Goal: Contribute content: Add original content to the website for others to see

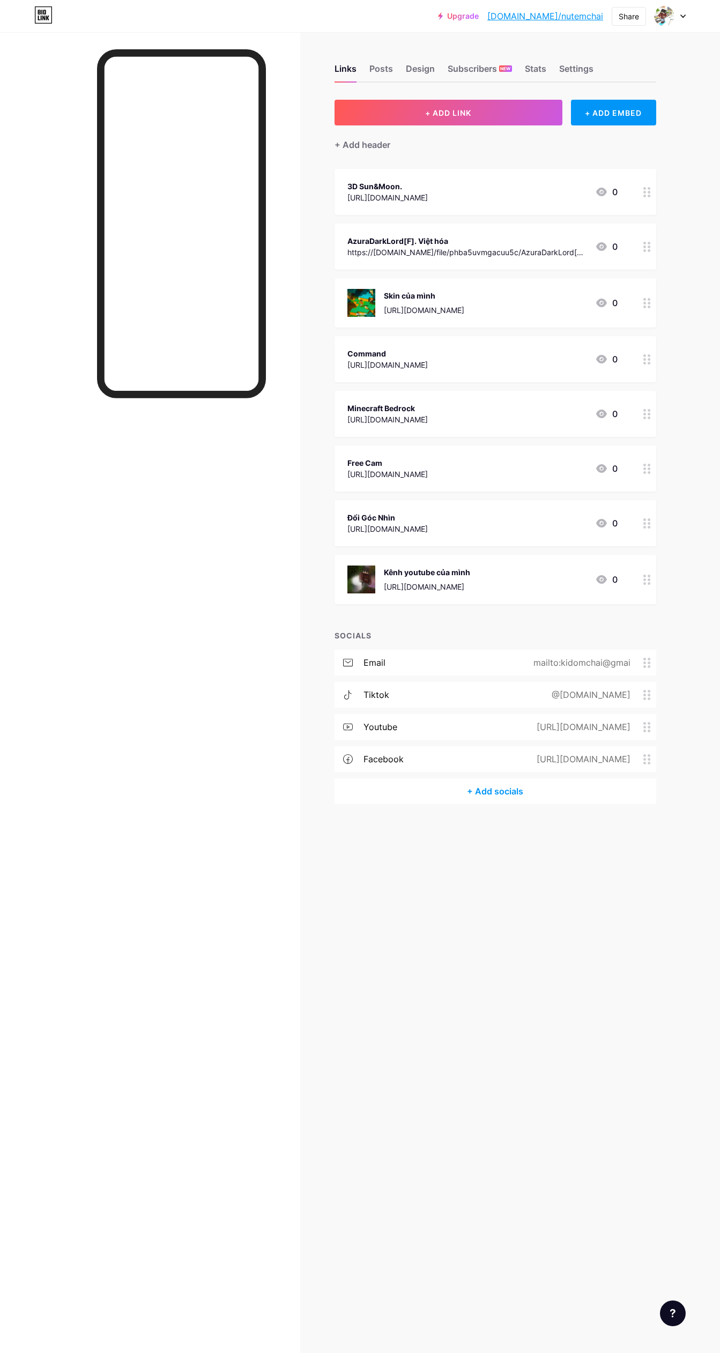
click at [500, 107] on button "+ ADD LINK" at bounding box center [449, 113] width 228 height 26
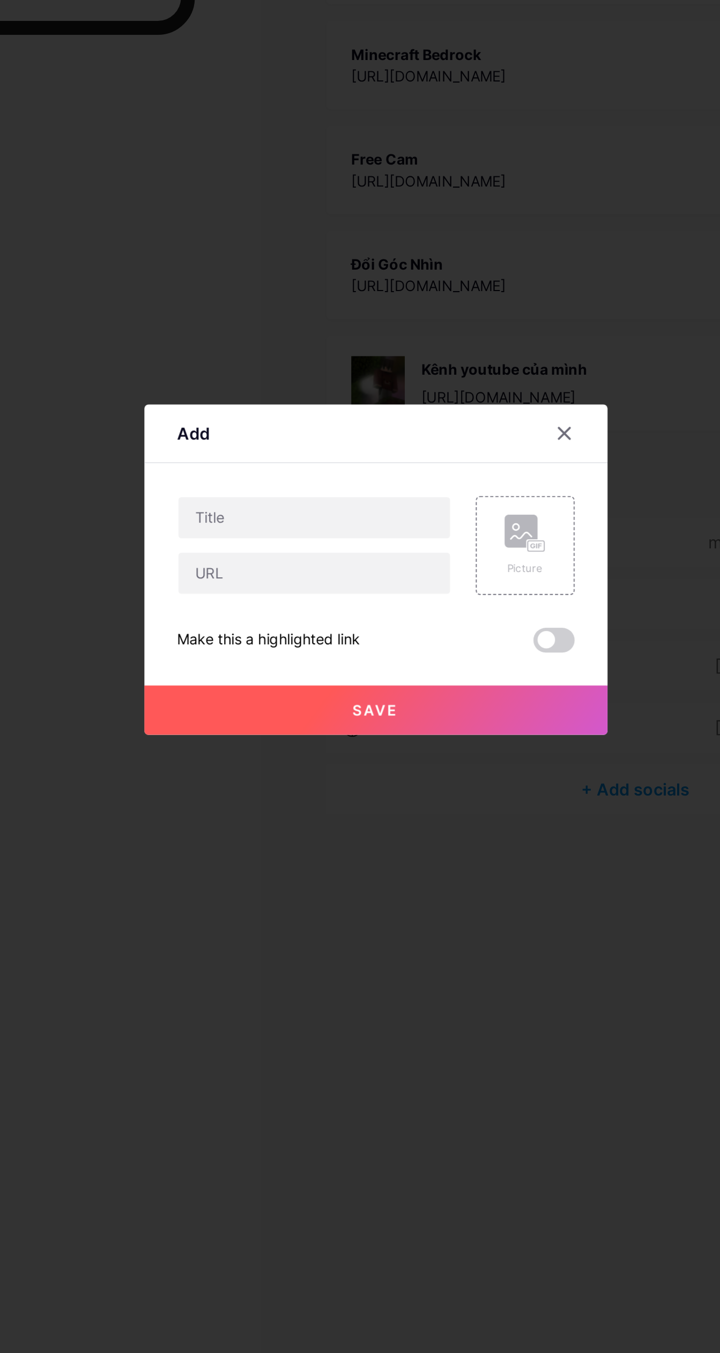
click at [361, 720] on div "Picture Make this a highlighted link Save" at bounding box center [360, 678] width 207 height 81
click at [358, 689] on input "text" at bounding box center [328, 678] width 142 height 21
type input "[URL][DOMAIN_NAME]"
click at [361, 660] on input "text" at bounding box center [328, 649] width 142 height 21
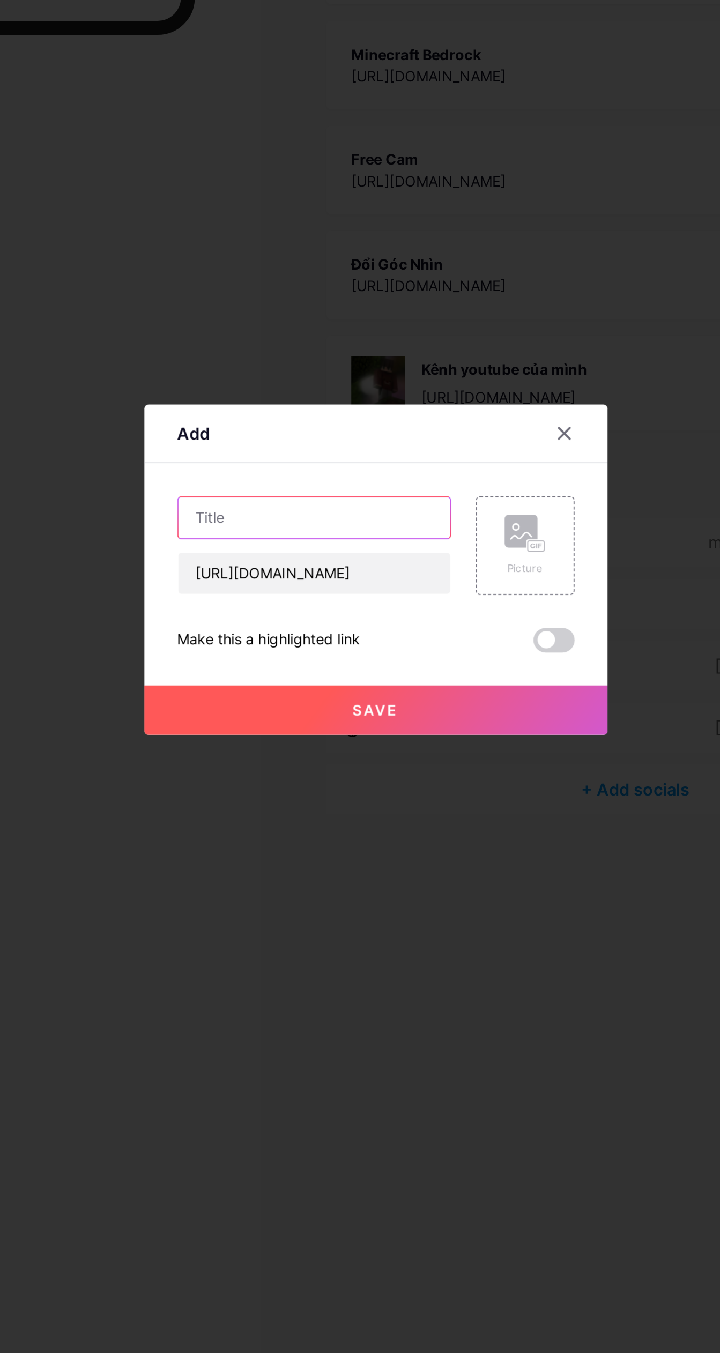
scroll to position [0, 0]
type input "Pack tiếng Việt 1.21+"
click at [418, 763] on button "Save" at bounding box center [360, 750] width 241 height 26
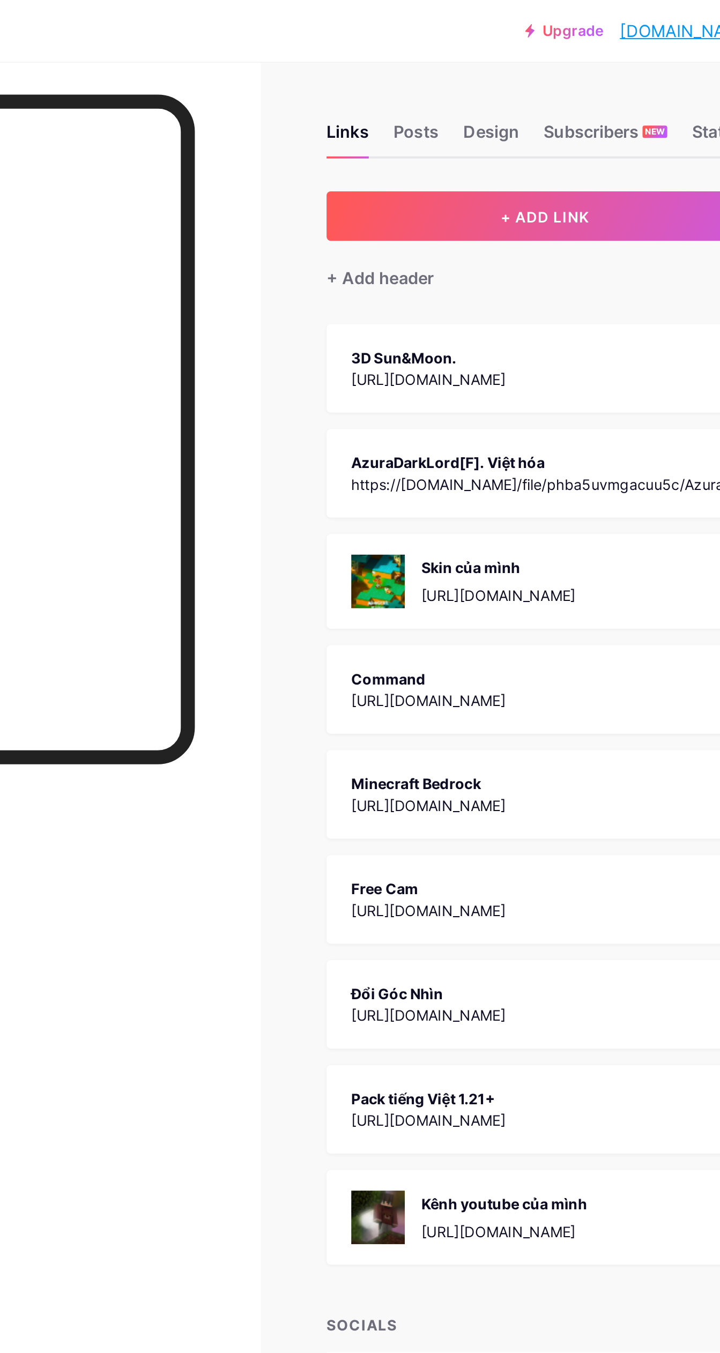
click at [508, 110] on button "+ ADD LINK" at bounding box center [449, 113] width 228 height 26
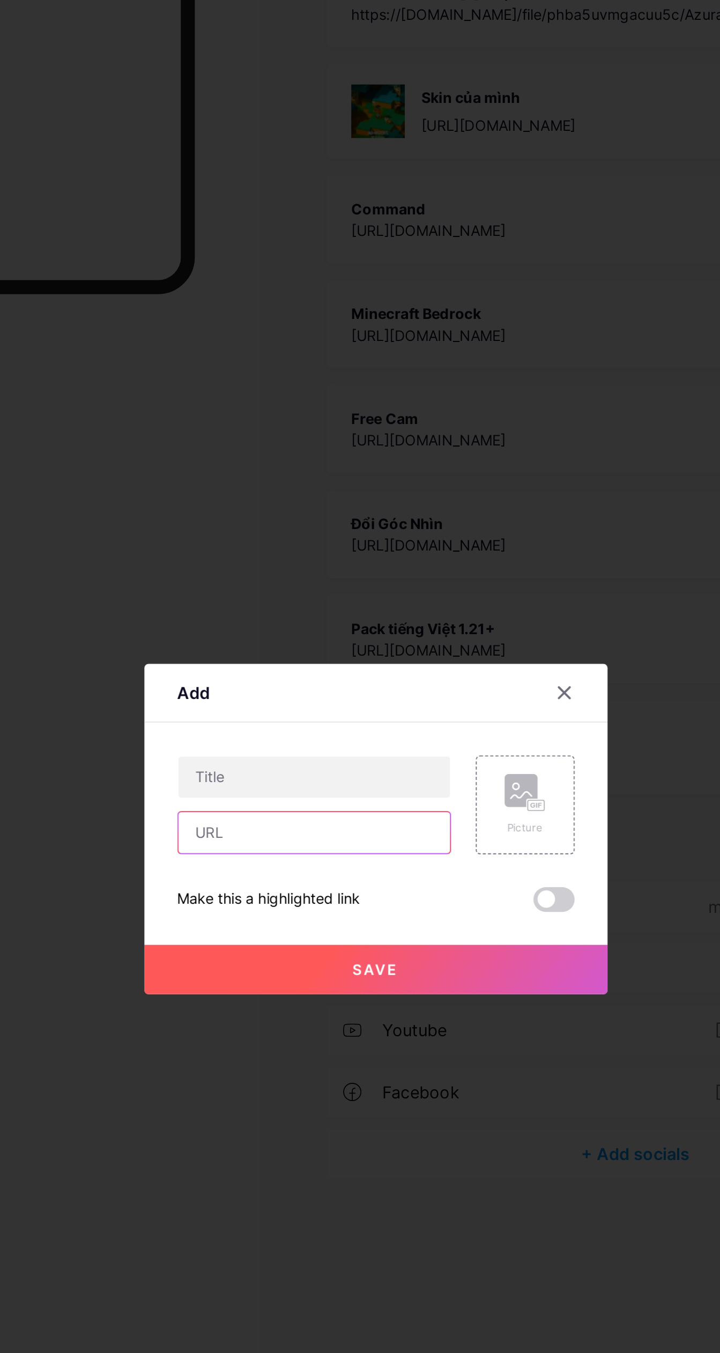
click at [345, 689] on input "text" at bounding box center [328, 678] width 142 height 21
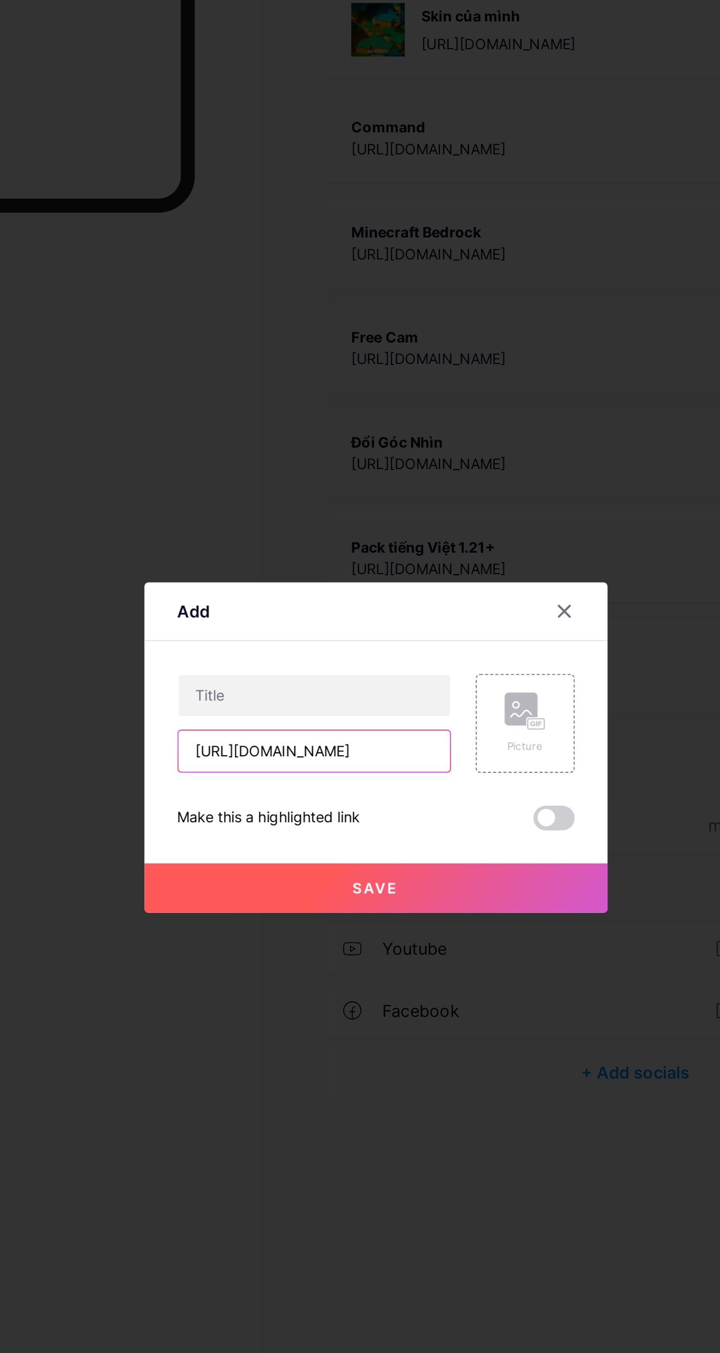
scroll to position [0, 187]
type input "[URL][DOMAIN_NAME]"
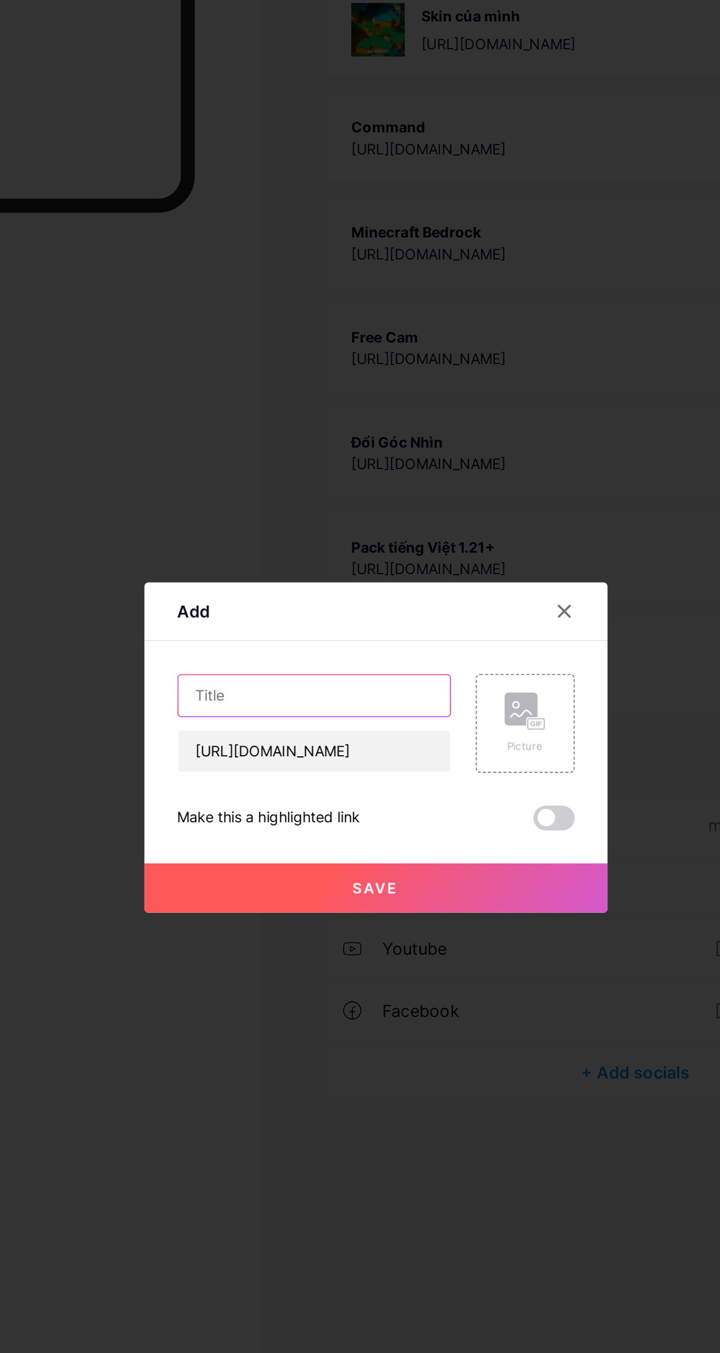
click at [355, 660] on input "text" at bounding box center [328, 649] width 142 height 21
type input "Mod minecraft tộng hợp"
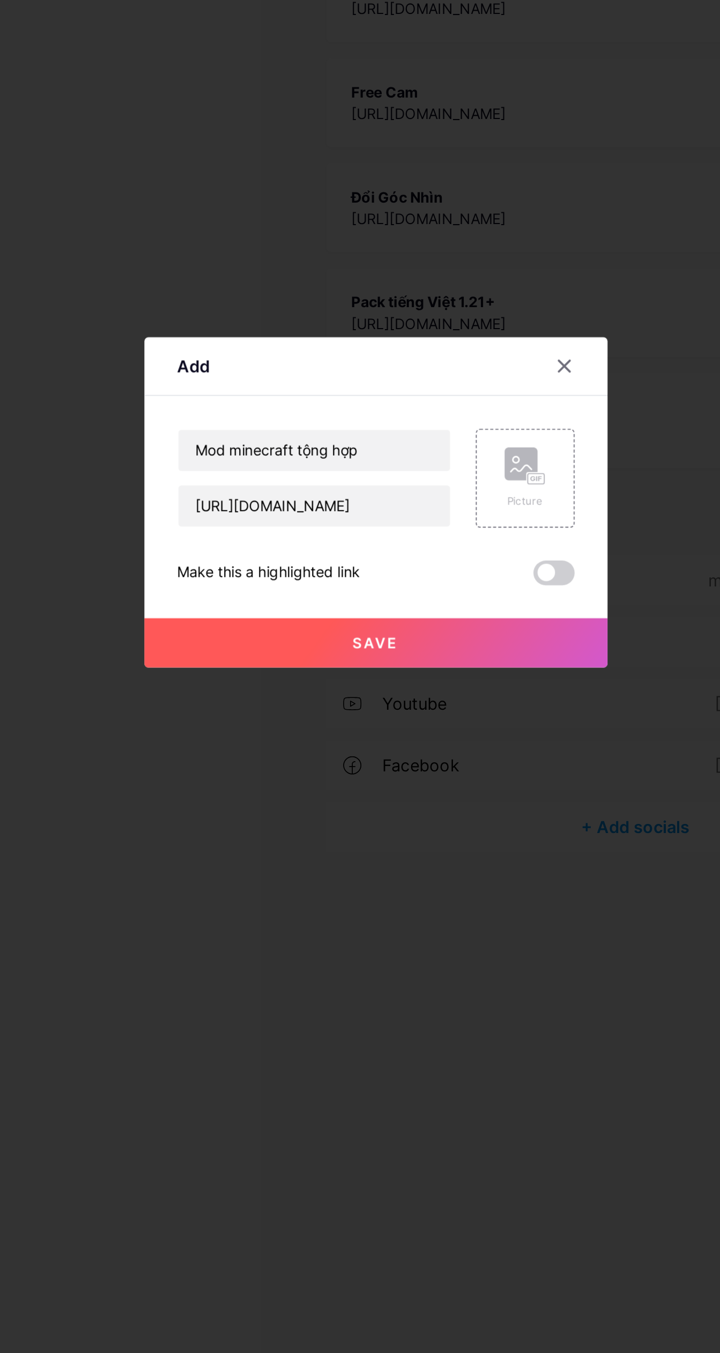
click at [452, 690] on div "Picture" at bounding box center [437, 663] width 51 height 51
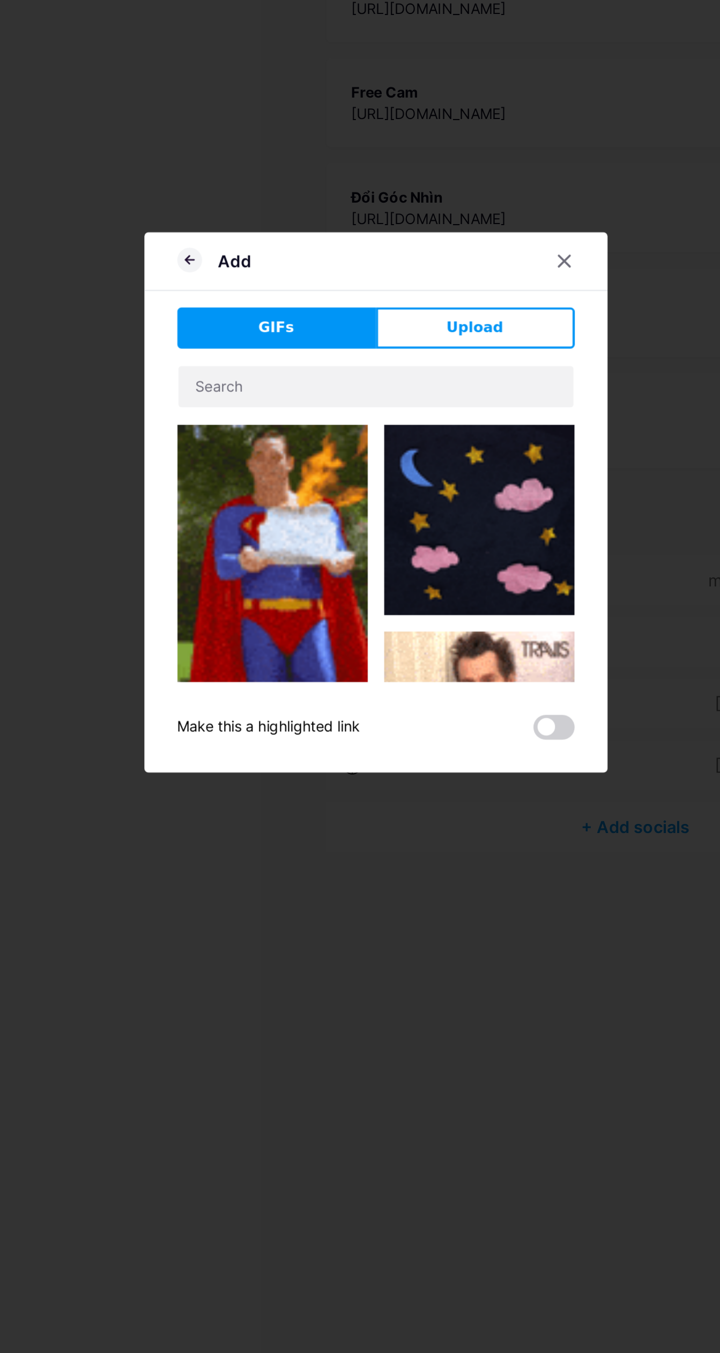
click at [440, 597] on button "Upload" at bounding box center [411, 585] width 103 height 21
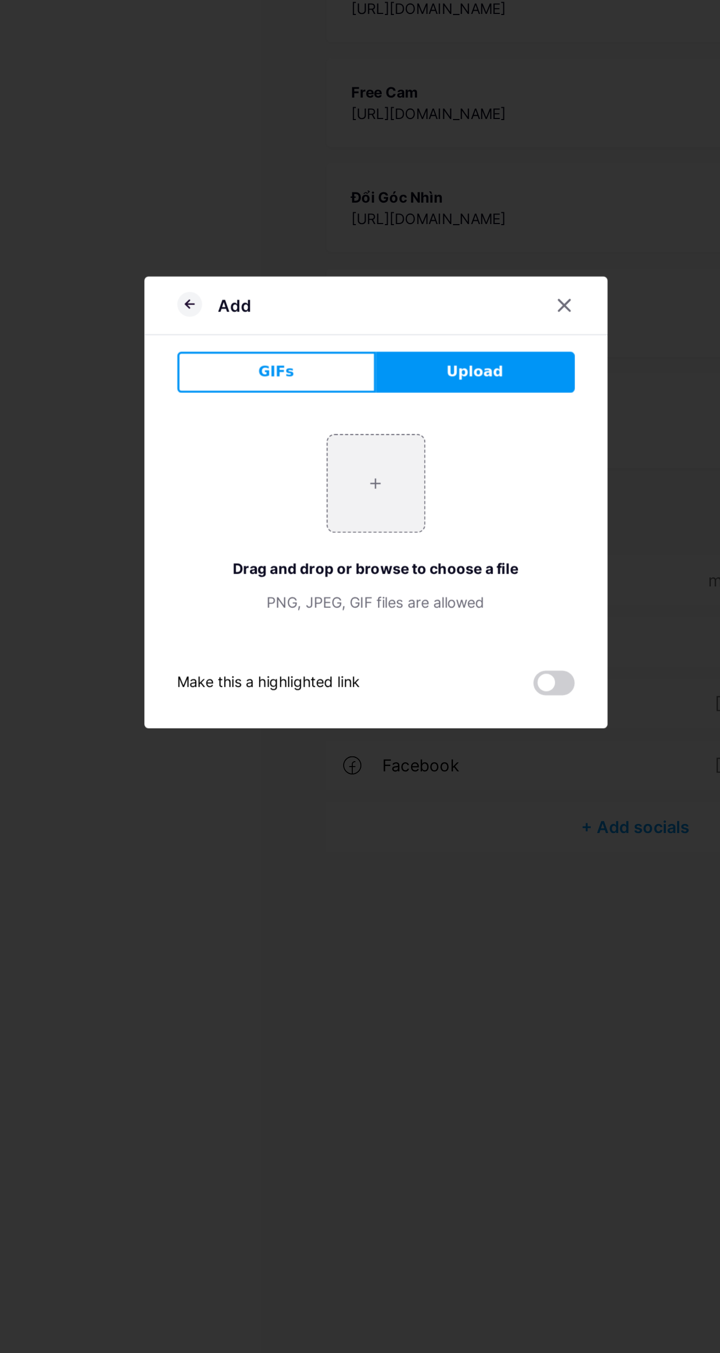
click at [369, 692] on input "file" at bounding box center [360, 667] width 50 height 50
type input "C:\fakepath\snapedit_1754986779397.jpg.png"
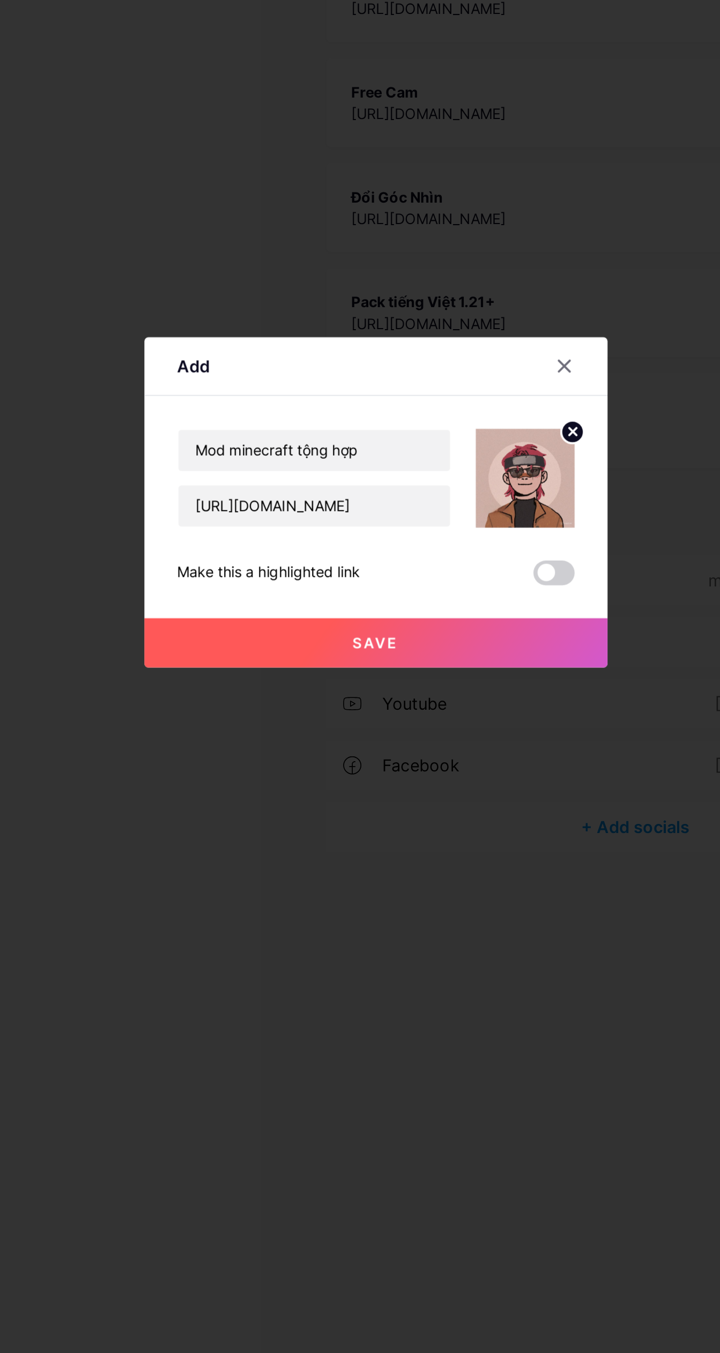
click at [410, 763] on button "Save" at bounding box center [360, 750] width 241 height 26
